Goal: Task Accomplishment & Management: Complete application form

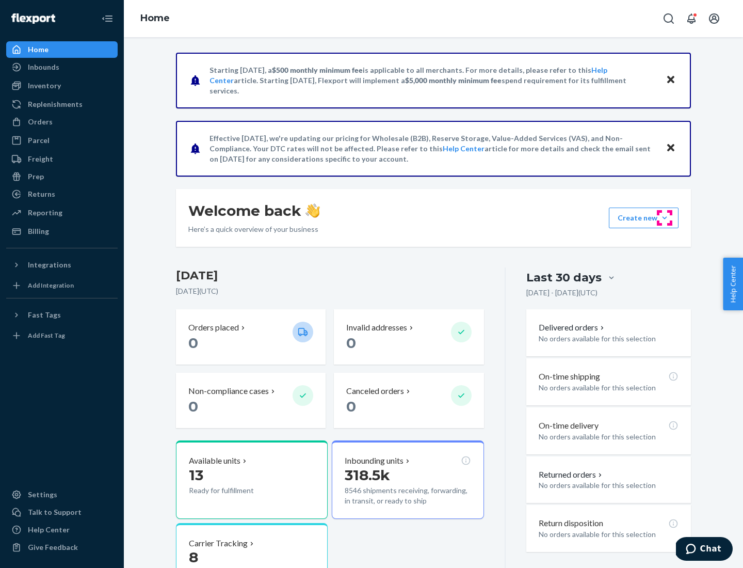
click at [665, 218] on button "Create new Create new inbound Create new order Create new product" at bounding box center [644, 217] width 70 height 21
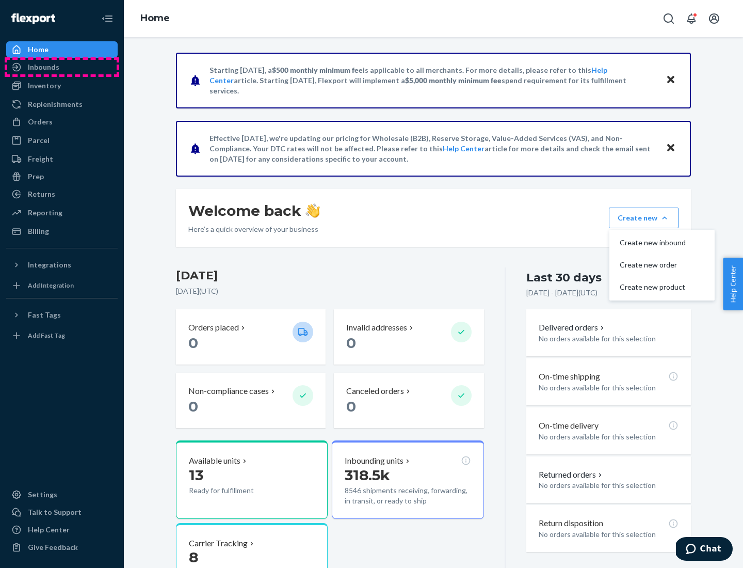
click at [62, 67] on div "Inbounds" at bounding box center [61, 67] width 109 height 14
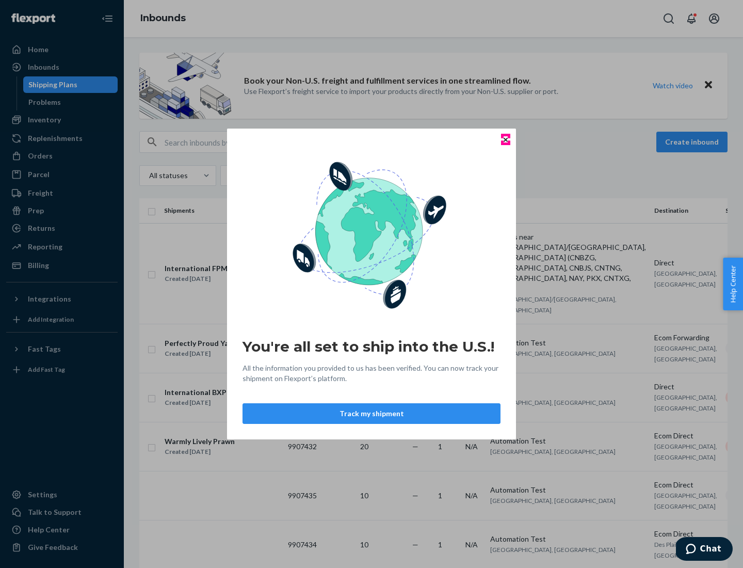
click at [505, 139] on icon "Close" at bounding box center [506, 139] width 4 height 4
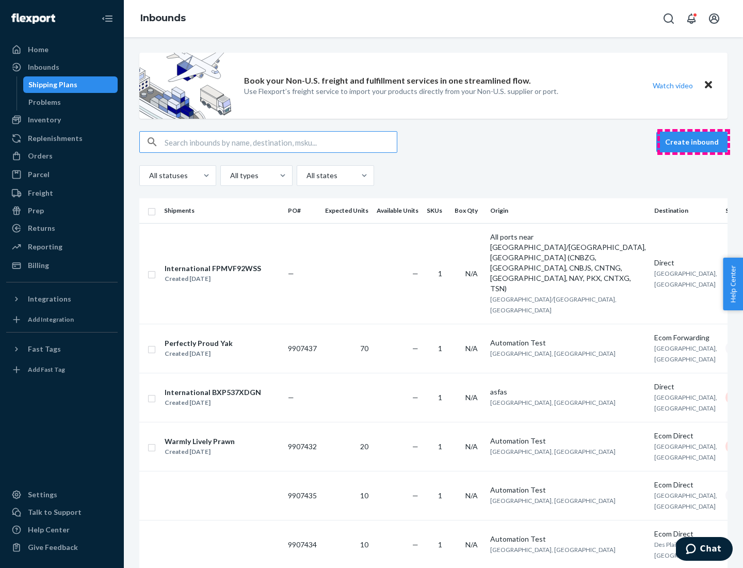
click at [693, 142] on button "Create inbound" at bounding box center [691, 142] width 71 height 21
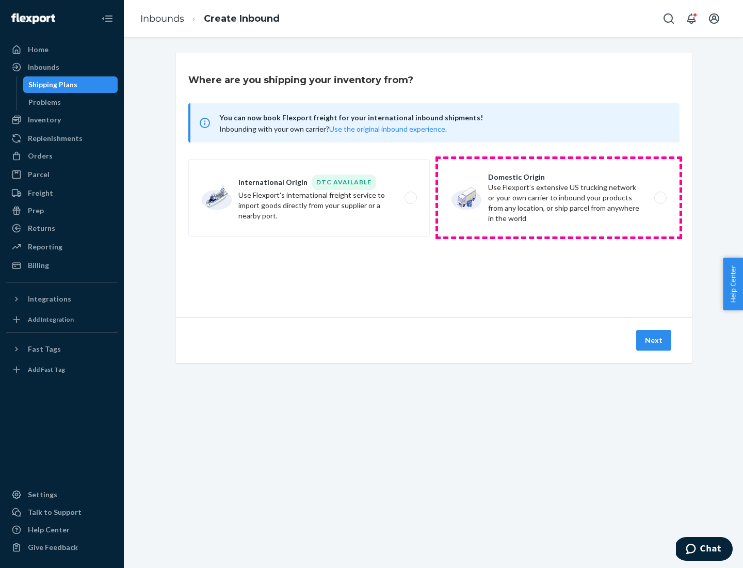
click at [559, 198] on label "Domestic Origin Use Flexport’s extensive US trucking network or your own carrie…" at bounding box center [558, 197] width 241 height 77
click at [660, 198] on input "Domestic Origin Use Flexport’s extensive US trucking network or your own carrie…" at bounding box center [663, 198] width 7 height 7
radio input "true"
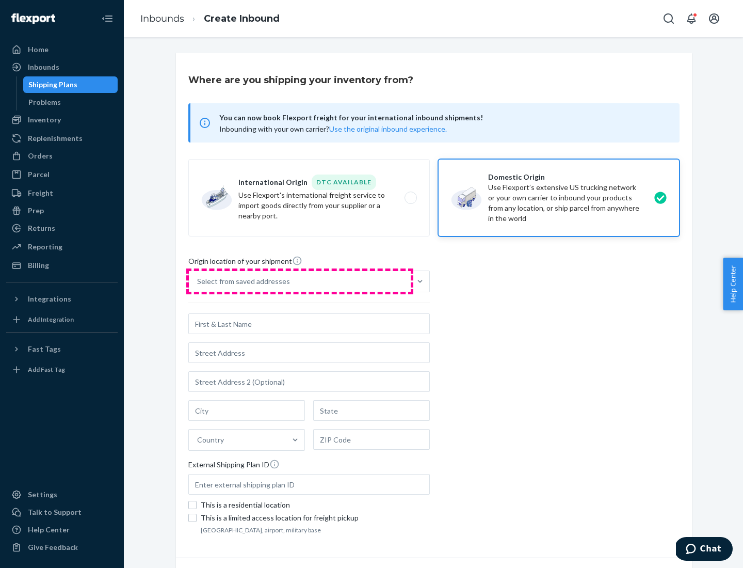
click at [300, 281] on div "Select from saved addresses" at bounding box center [300, 281] width 222 height 21
click at [198, 281] on input "Select from saved addresses" at bounding box center [197, 281] width 1 height 10
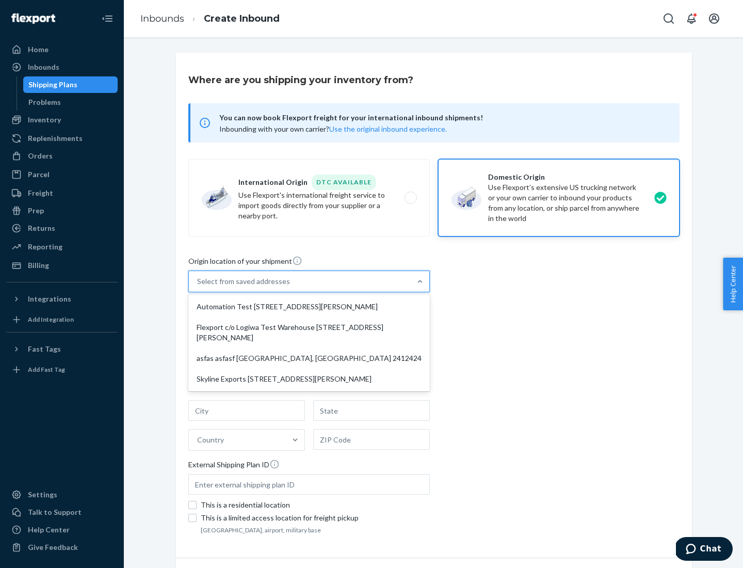
scroll to position [4, 0]
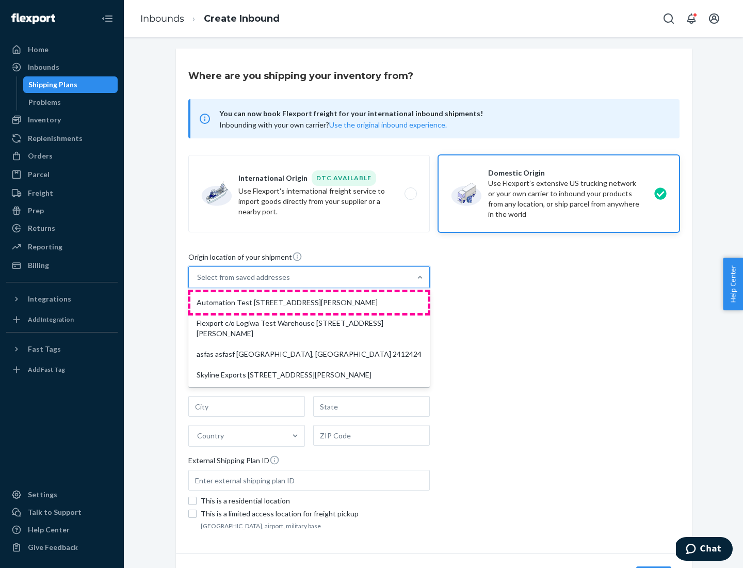
click at [309, 302] on div "Automation Test [STREET_ADDRESS][PERSON_NAME]" at bounding box center [308, 302] width 237 height 21
click at [198, 282] on input "option Automation Test [STREET_ADDRESS][PERSON_NAME] focused, 1 of 4. 4 results…" at bounding box center [197, 277] width 1 height 10
type input "Automation Test"
type input "9th Floor"
type input "[GEOGRAPHIC_DATA]"
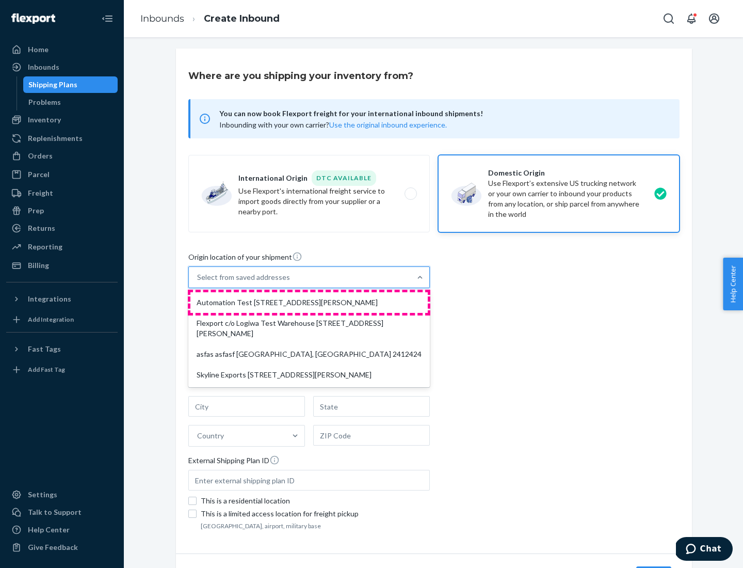
type input "CA"
type input "94104"
type input "[STREET_ADDRESS][PERSON_NAME]"
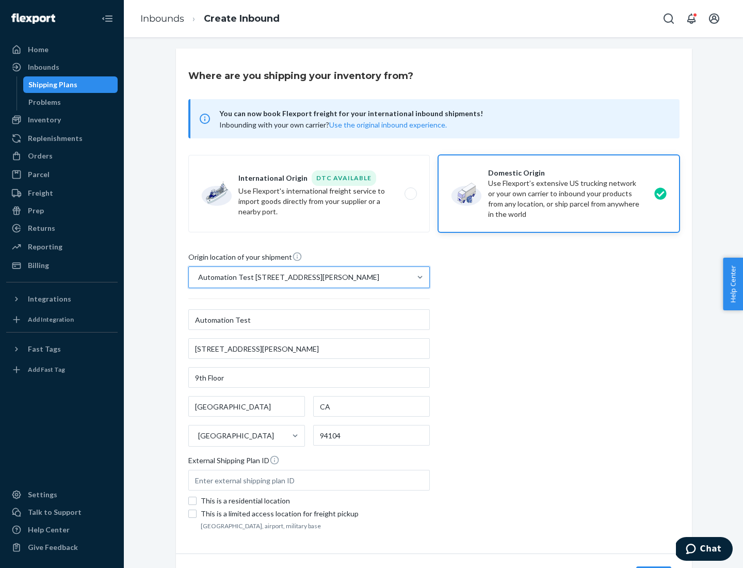
scroll to position [60, 0]
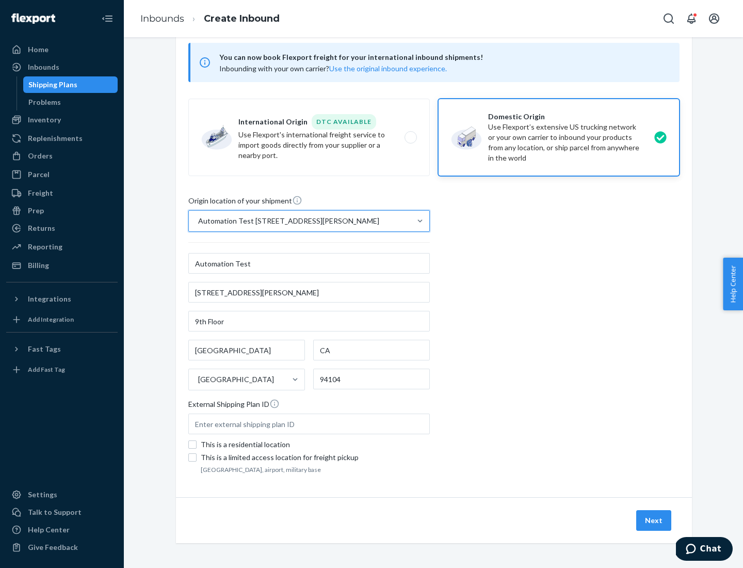
click at [654, 520] on button "Next" at bounding box center [653, 520] width 35 height 21
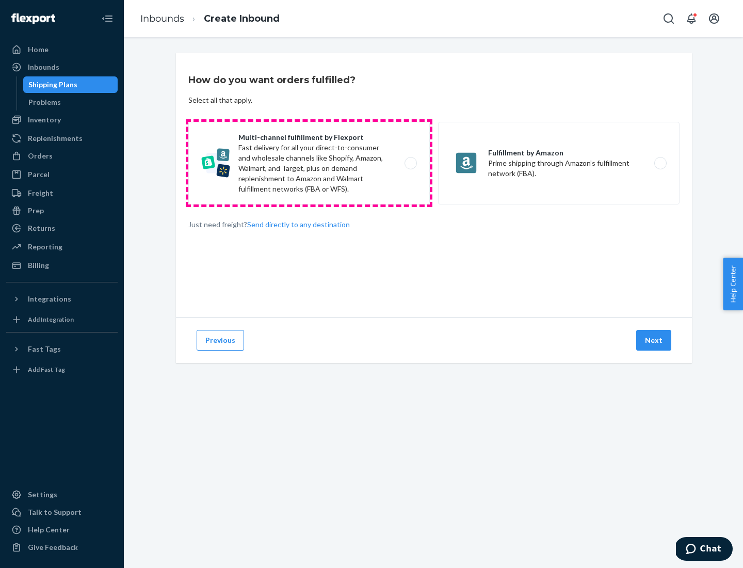
click at [309, 163] on label "Multi-channel fulfillment by Flexport Fast delivery for all your direct-to-cons…" at bounding box center [308, 163] width 241 height 83
click at [410, 163] on input "Multi-channel fulfillment by Flexport Fast delivery for all your direct-to-cons…" at bounding box center [413, 163] width 7 height 7
radio input "true"
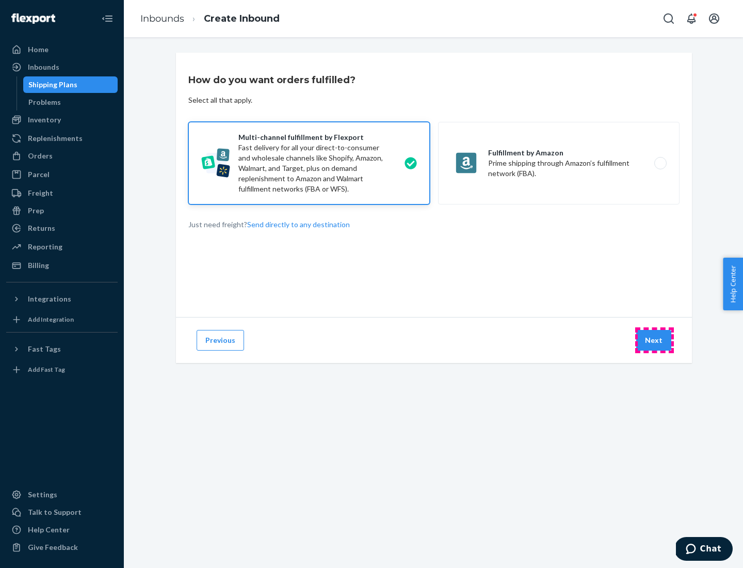
click at [654, 340] on button "Next" at bounding box center [653, 340] width 35 height 21
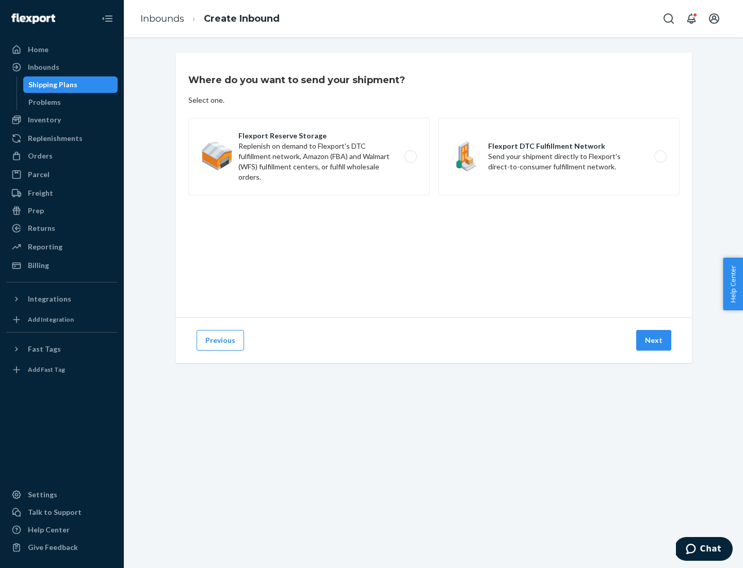
click at [309, 156] on label "Flexport Reserve Storage Replenish on demand to Flexport's DTC fulfillment netw…" at bounding box center [308, 156] width 241 height 77
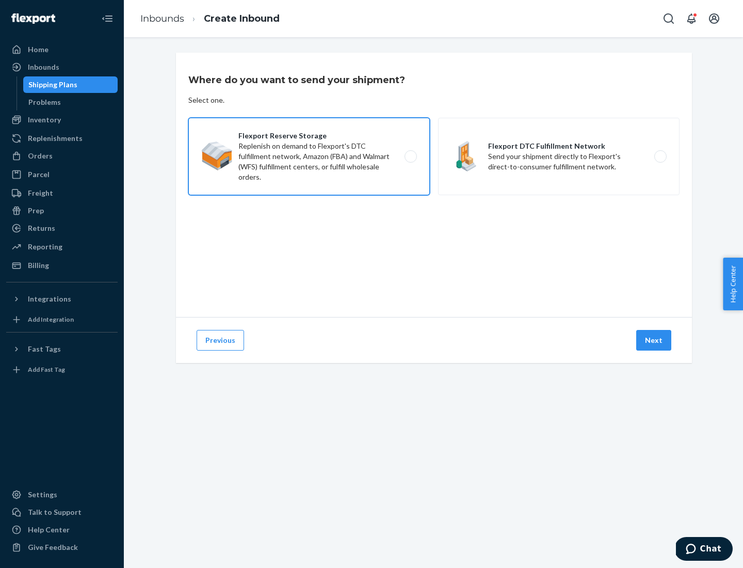
click at [410, 156] on input "Flexport Reserve Storage Replenish on demand to Flexport's DTC fulfillment netw…" at bounding box center [413, 156] width 7 height 7
radio input "true"
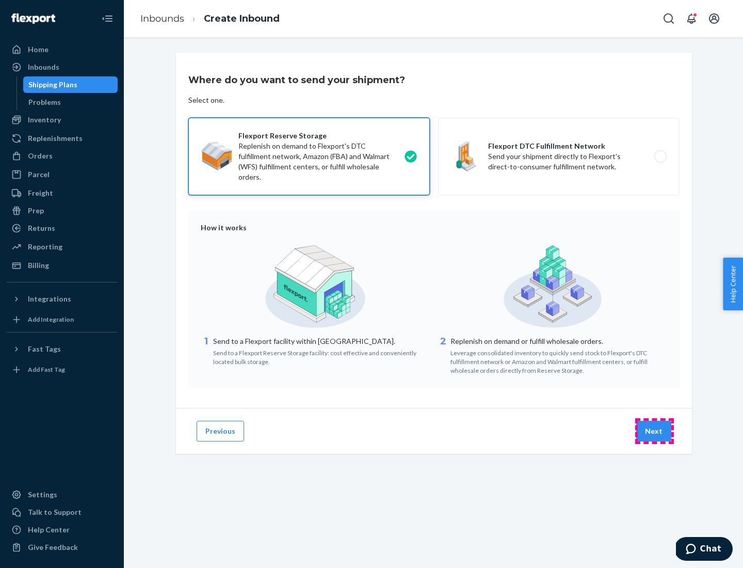
click at [654, 431] on button "Next" at bounding box center [653, 431] width 35 height 21
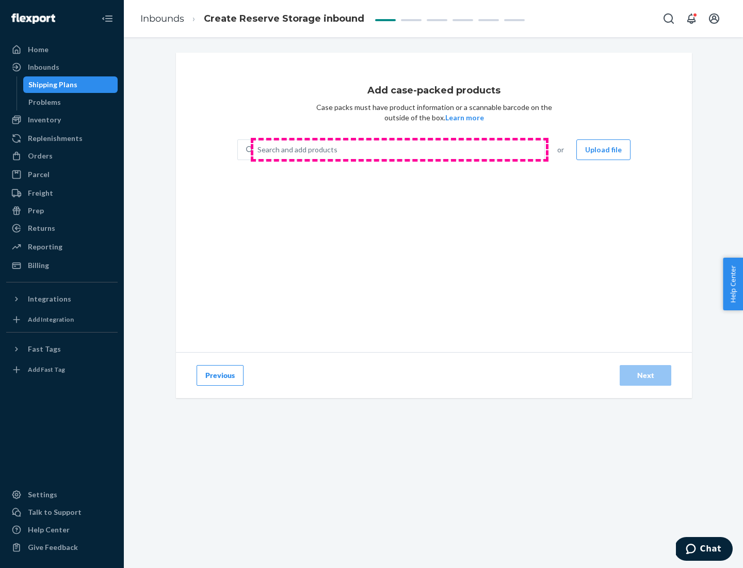
click at [399, 150] on div "Search and add products" at bounding box center [398, 149] width 291 height 19
click at [258, 150] on input "Search and add products" at bounding box center [257, 149] width 1 height 10
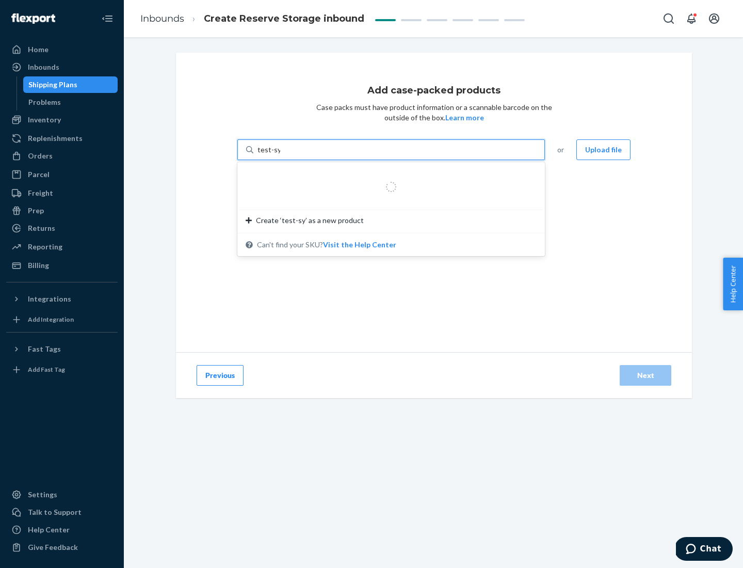
type input "test-syn"
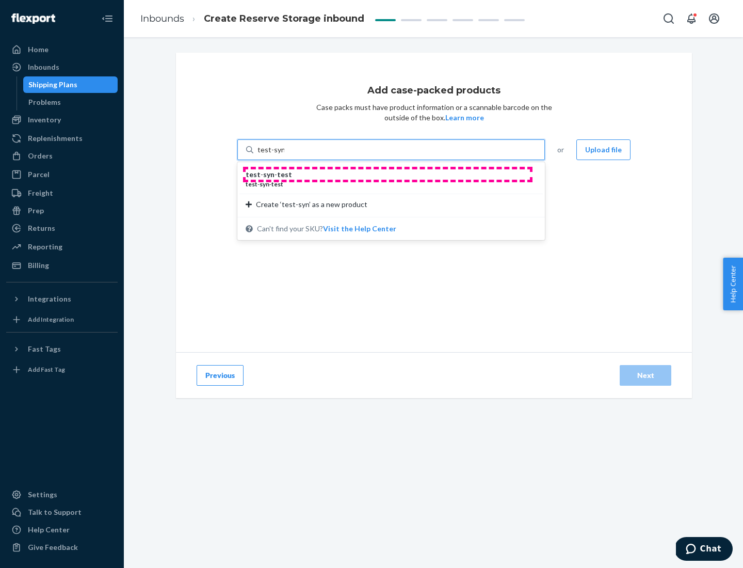
click at [387, 174] on div "test - syn - test" at bounding box center [387, 174] width 283 height 10
click at [284, 155] on input "test-syn" at bounding box center [270, 149] width 27 height 10
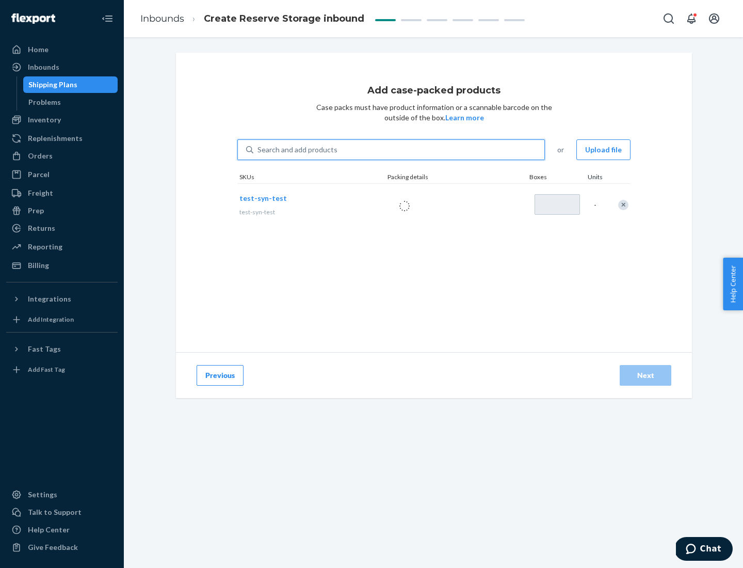
type input "1"
click at [645, 375] on div "Next" at bounding box center [645, 375] width 34 height 10
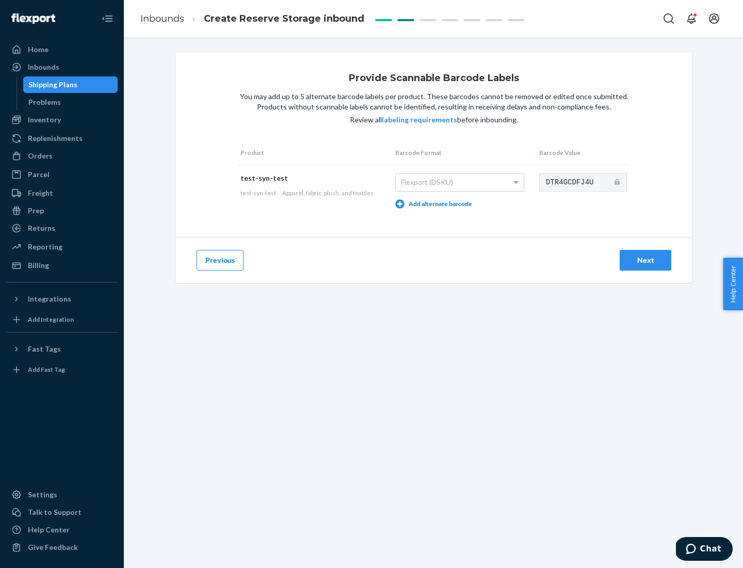
click at [645, 260] on div "Next" at bounding box center [645, 260] width 34 height 10
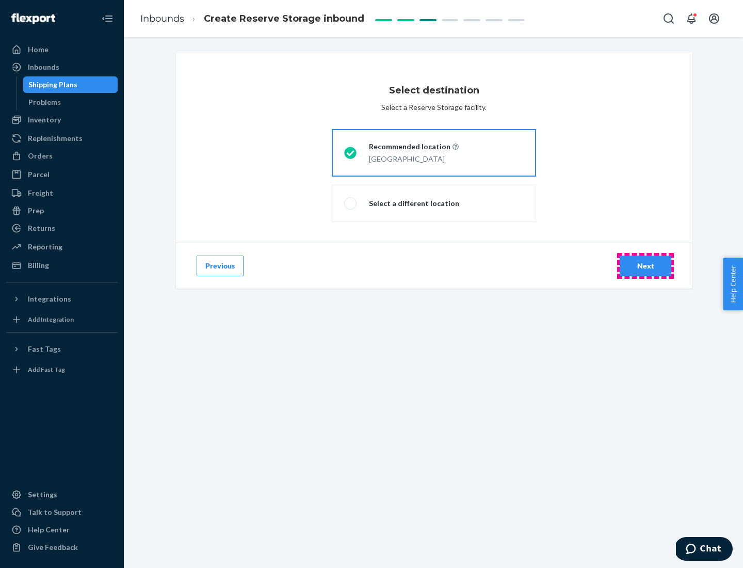
click at [645, 266] on div "Next" at bounding box center [645, 266] width 34 height 10
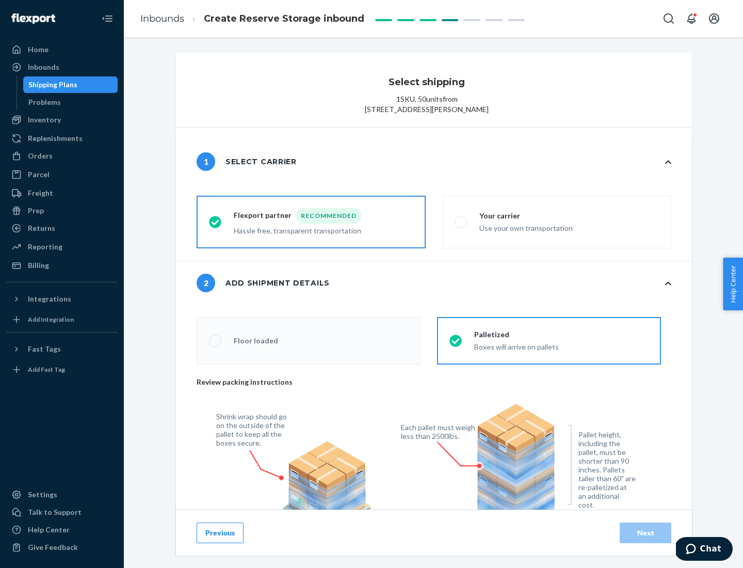
radio input "false"
type input "1"
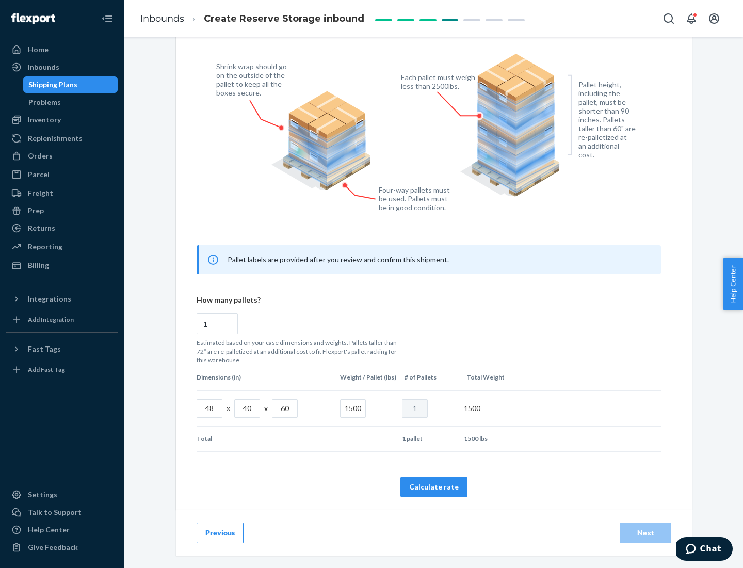
click at [434, 486] on button "Calculate rate" at bounding box center [433, 486] width 67 height 21
radio input "false"
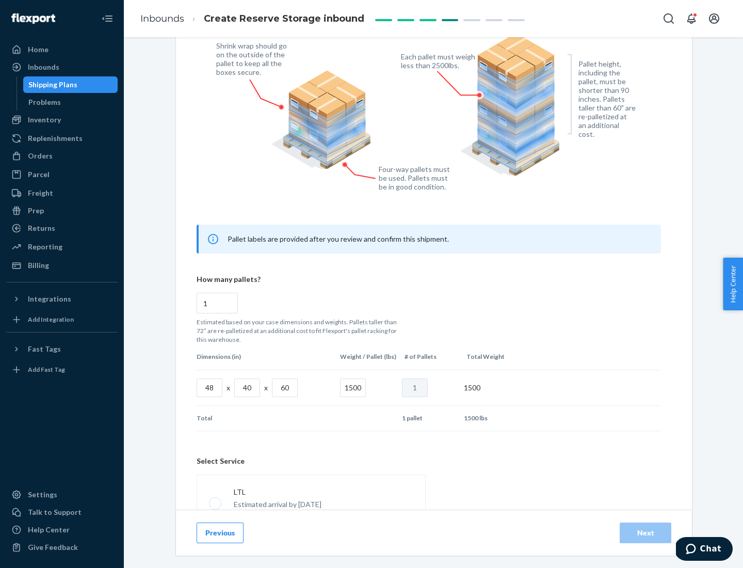
scroll to position [456, 0]
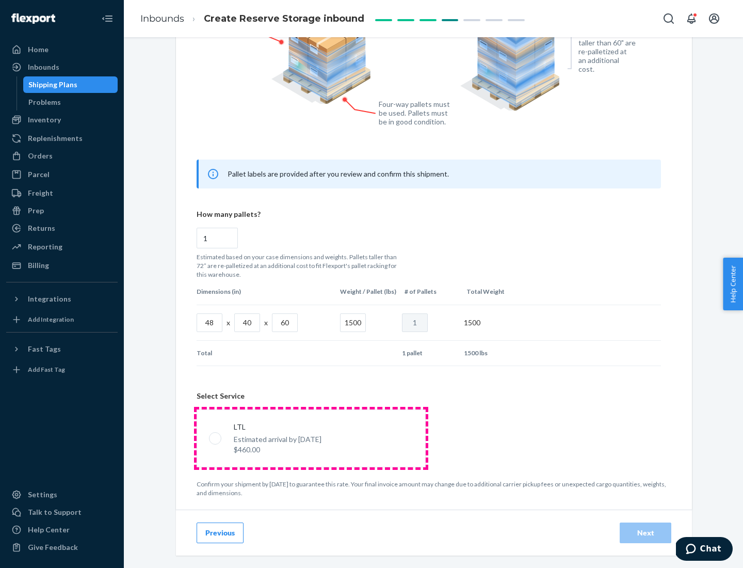
click at [311, 438] on p "Estimated arrival by [DATE]" at bounding box center [278, 439] width 88 height 10
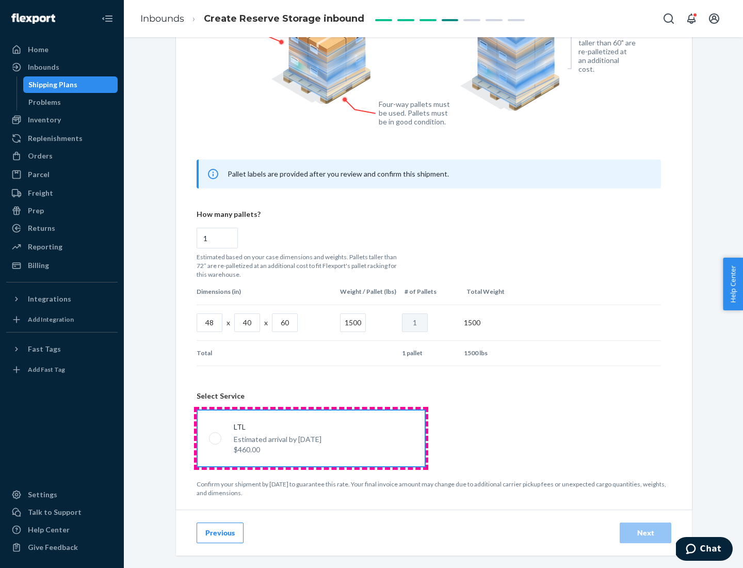
click at [216, 438] on input "LTL Estimated arrival by [DATE] $460.00" at bounding box center [212, 437] width 7 height 7
radio input "true"
radio input "false"
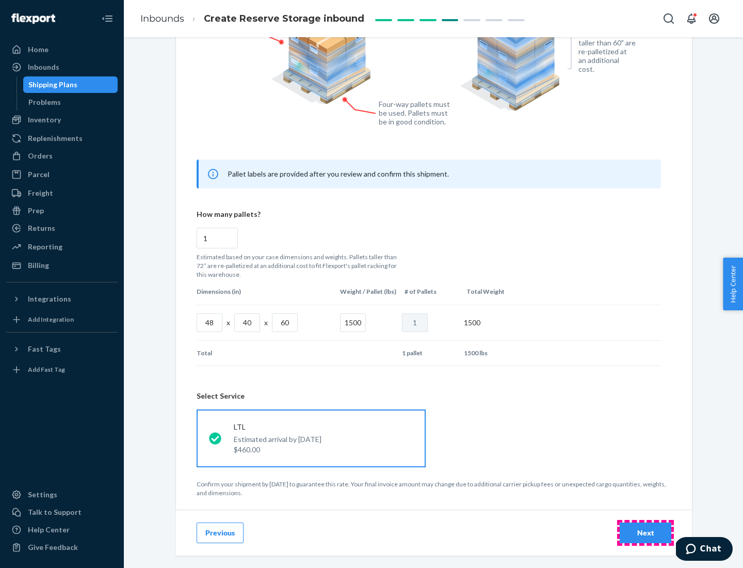
click at [645, 532] on div "Next" at bounding box center [645, 532] width 34 height 10
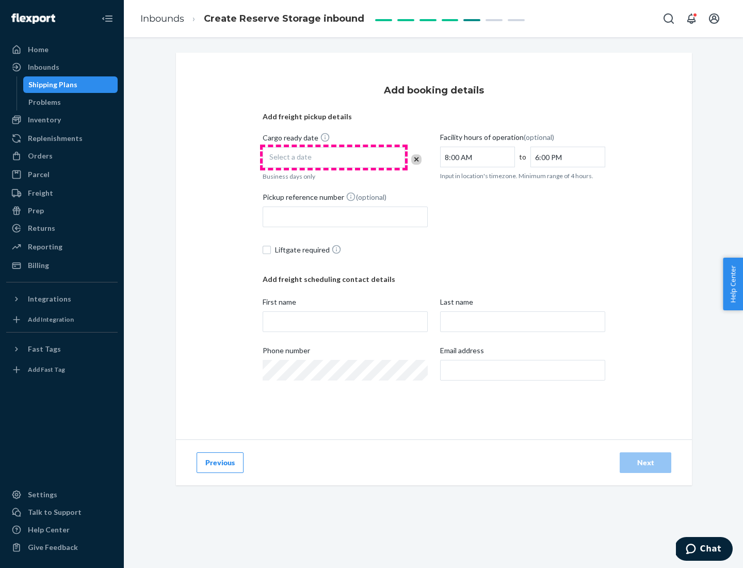
click at [334, 157] on div "Select a date" at bounding box center [334, 157] width 142 height 21
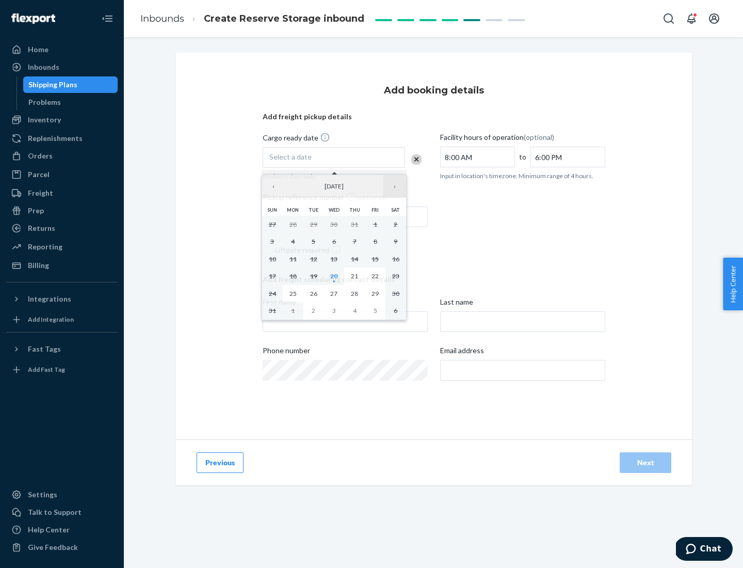
click at [395, 186] on button "›" at bounding box center [394, 186] width 23 height 23
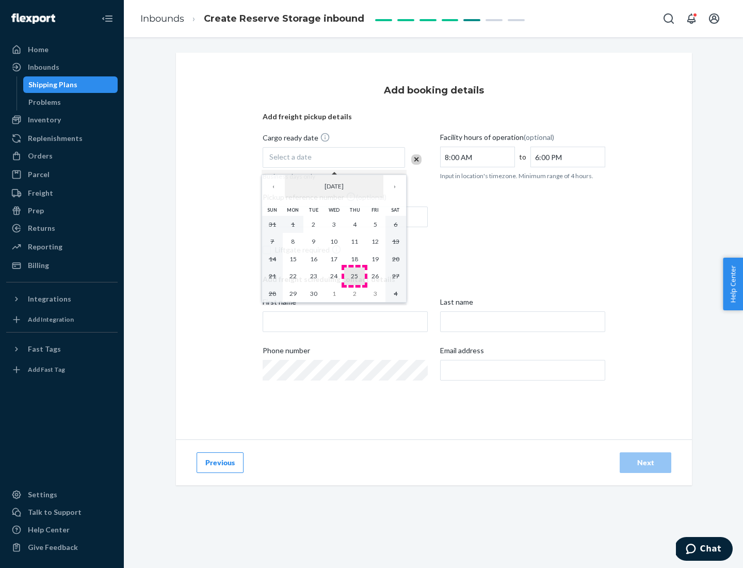
click at [354, 276] on abbr "25" at bounding box center [354, 276] width 7 height 8
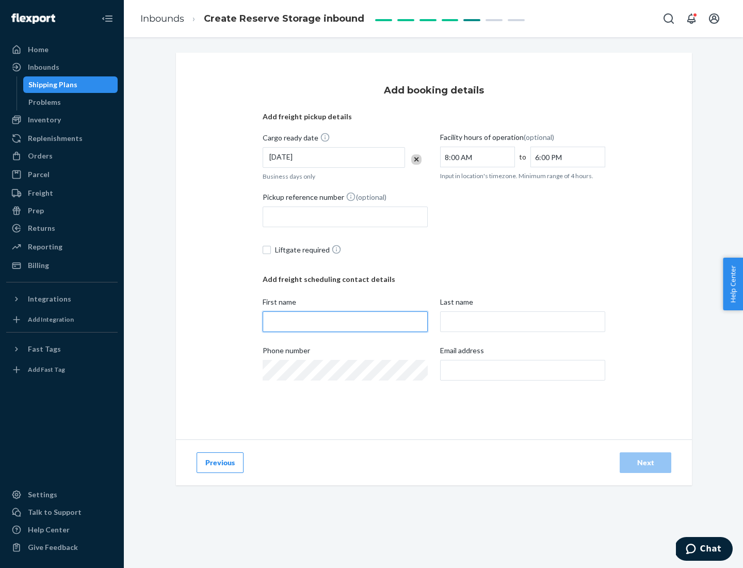
click at [345, 321] on input "First name" at bounding box center [345, 321] width 165 height 21
type input "[PERSON_NAME]"
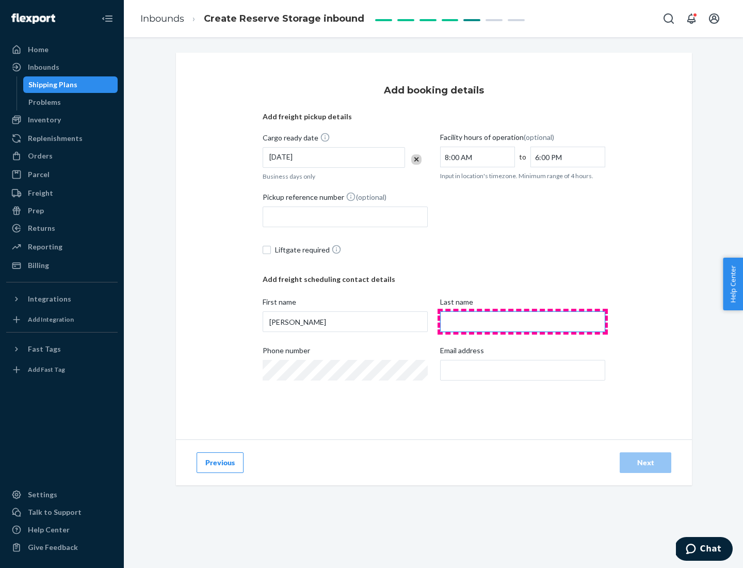
click at [523, 321] on input "Last name" at bounding box center [522, 321] width 165 height 21
type input "Doe"
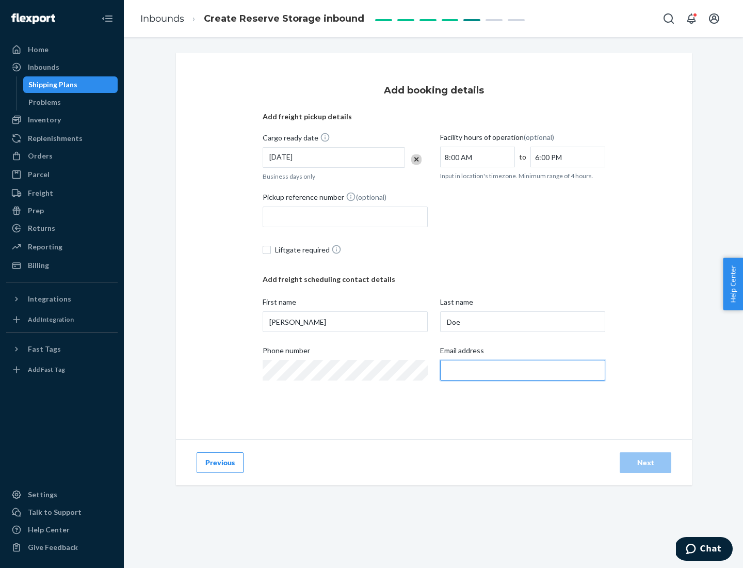
click at [523, 370] on input "Email address" at bounding box center [522, 370] width 165 height 21
type input "[EMAIL_ADDRESS][DOMAIN_NAME]"
click at [645, 462] on div "Next" at bounding box center [645, 462] width 34 height 10
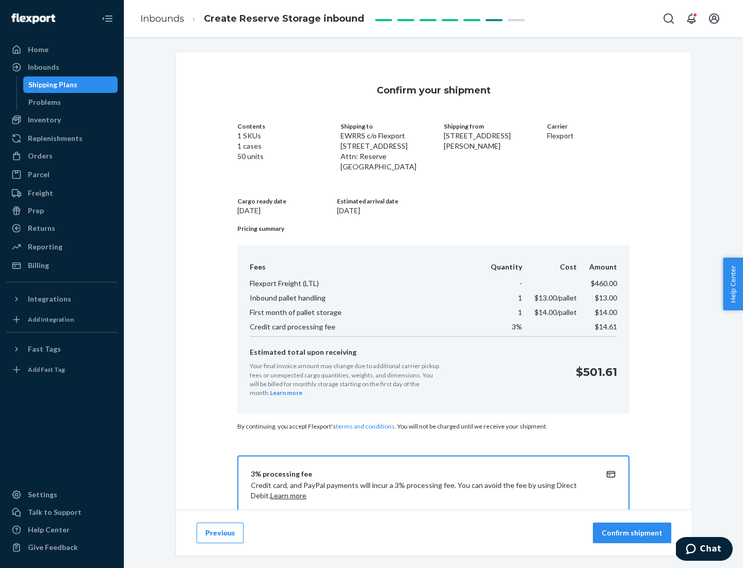
scroll to position [149, 0]
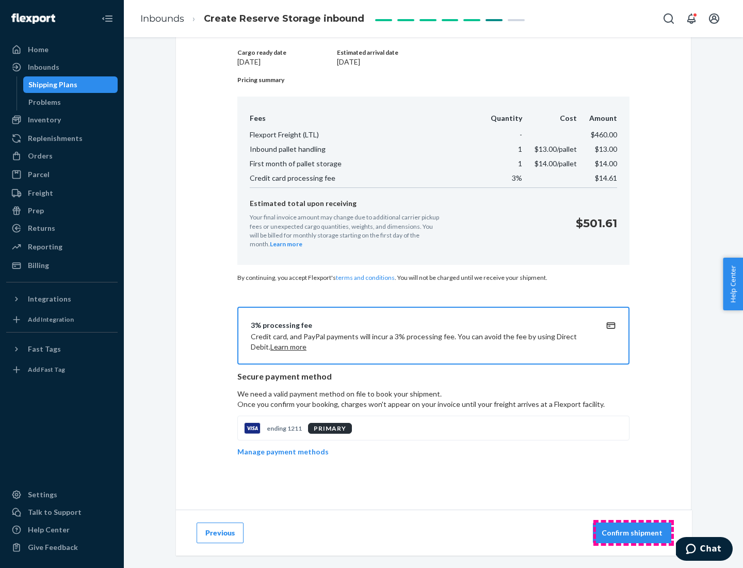
click at [633, 532] on p "Confirm shipment" at bounding box center [632, 532] width 61 height 10
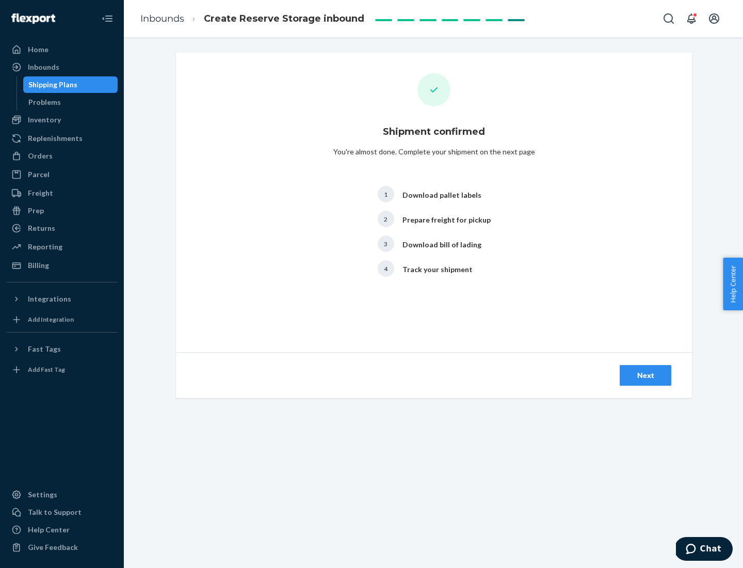
click at [645, 375] on div "Next" at bounding box center [645, 375] width 34 height 10
